Goal: Task Accomplishment & Management: Manage account settings

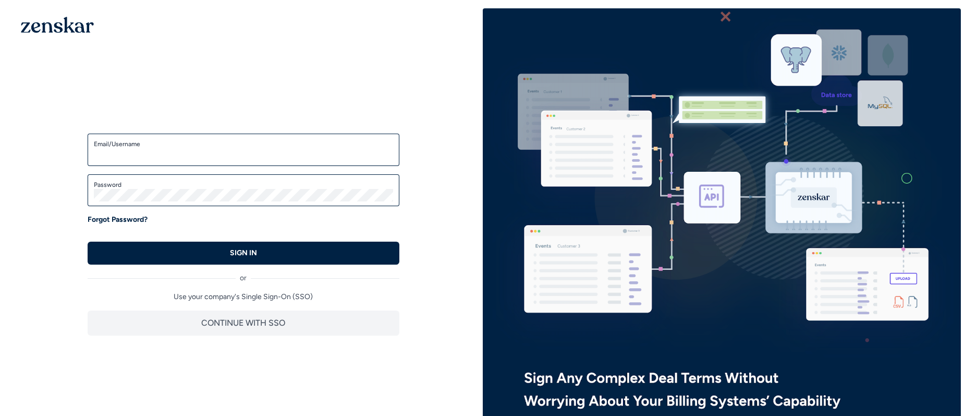
type input "*"
type input "**********"
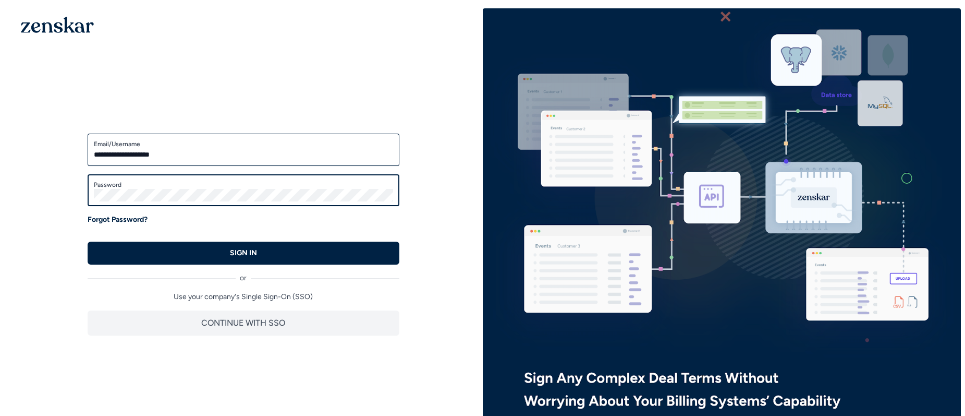
click at [88, 241] on button "SIGN IN" at bounding box center [244, 252] width 312 height 23
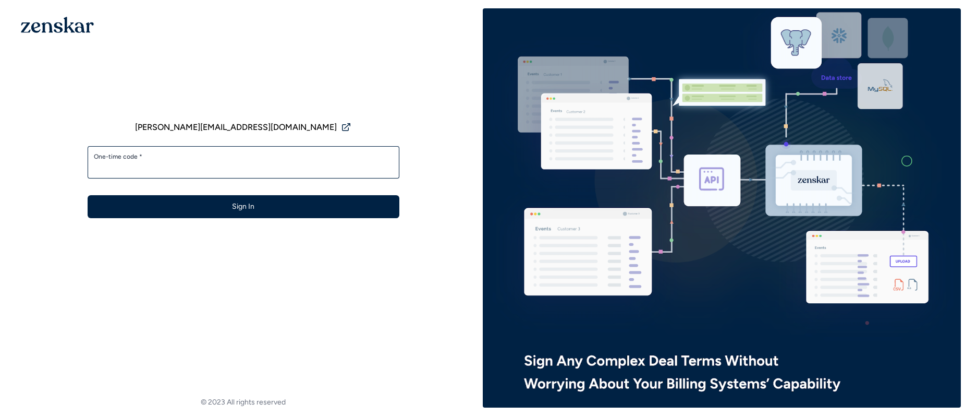
click at [236, 174] on div "One-time code *" at bounding box center [244, 162] width 312 height 32
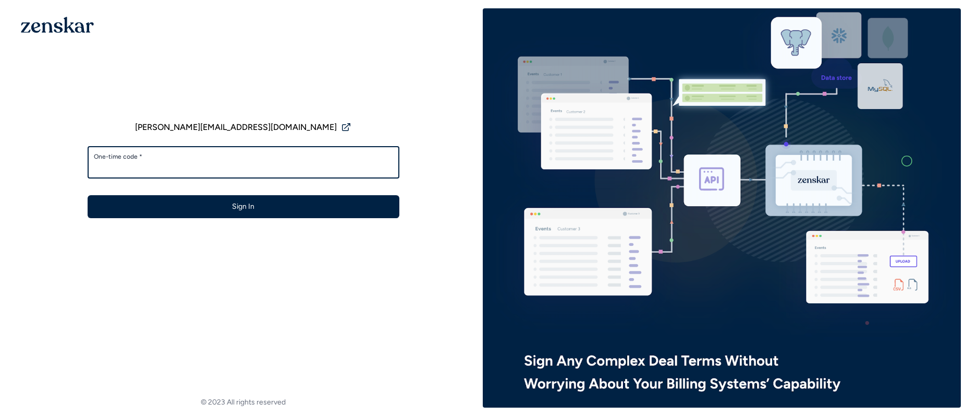
click at [237, 170] on input "One-time code *" at bounding box center [243, 167] width 299 height 13
click at [365, 165] on input "One-time code *" at bounding box center [243, 167] width 299 height 13
